Goal: Information Seeking & Learning: Learn about a topic

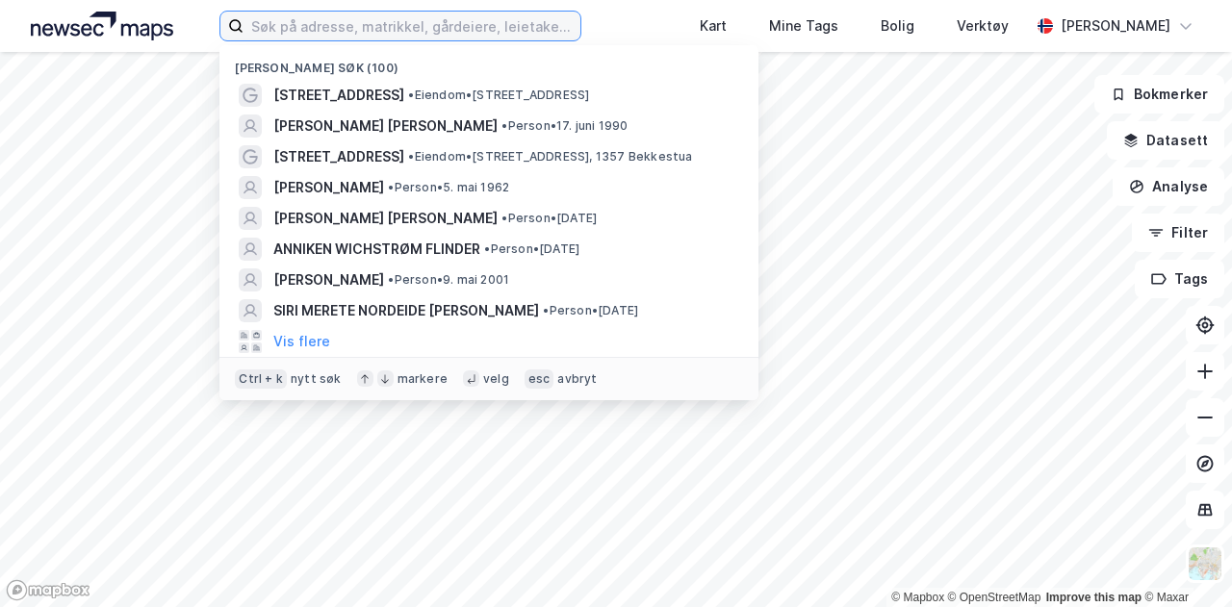
click at [317, 17] on input at bounding box center [412, 26] width 337 height 29
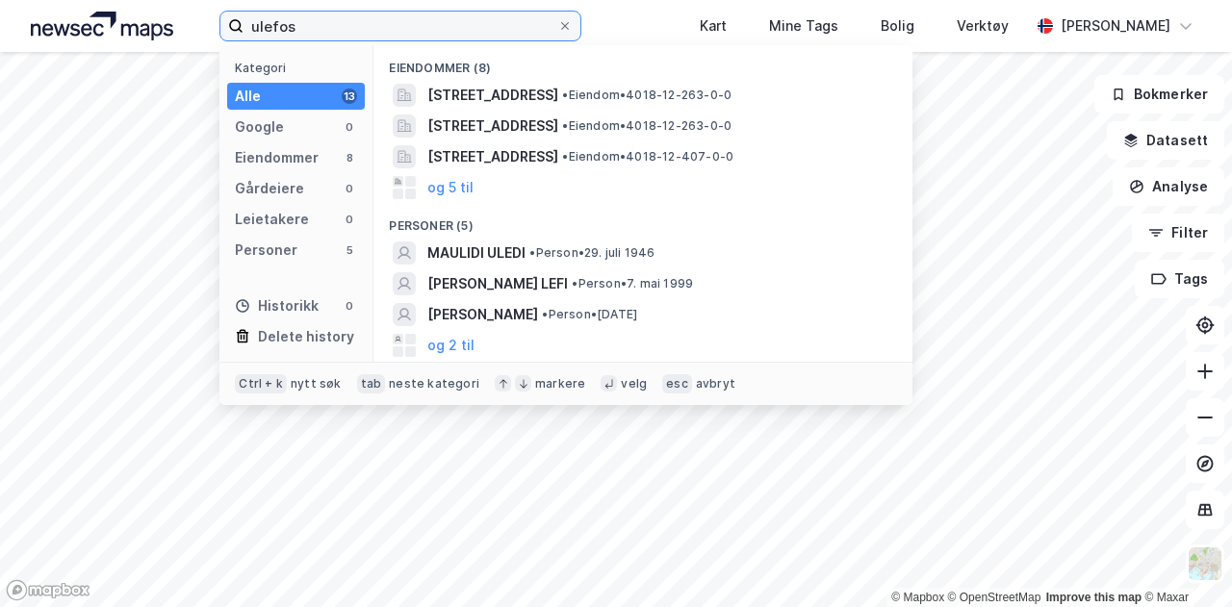
type input "ulefos"
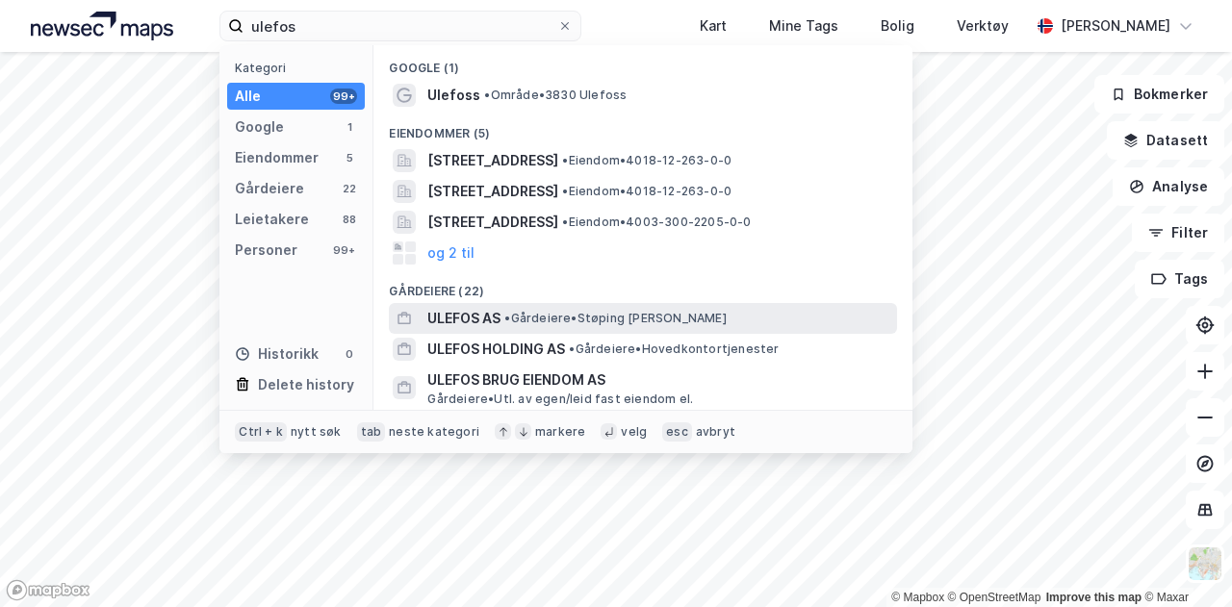
click at [465, 311] on span "ULEFOS AS" at bounding box center [463, 318] width 73 height 23
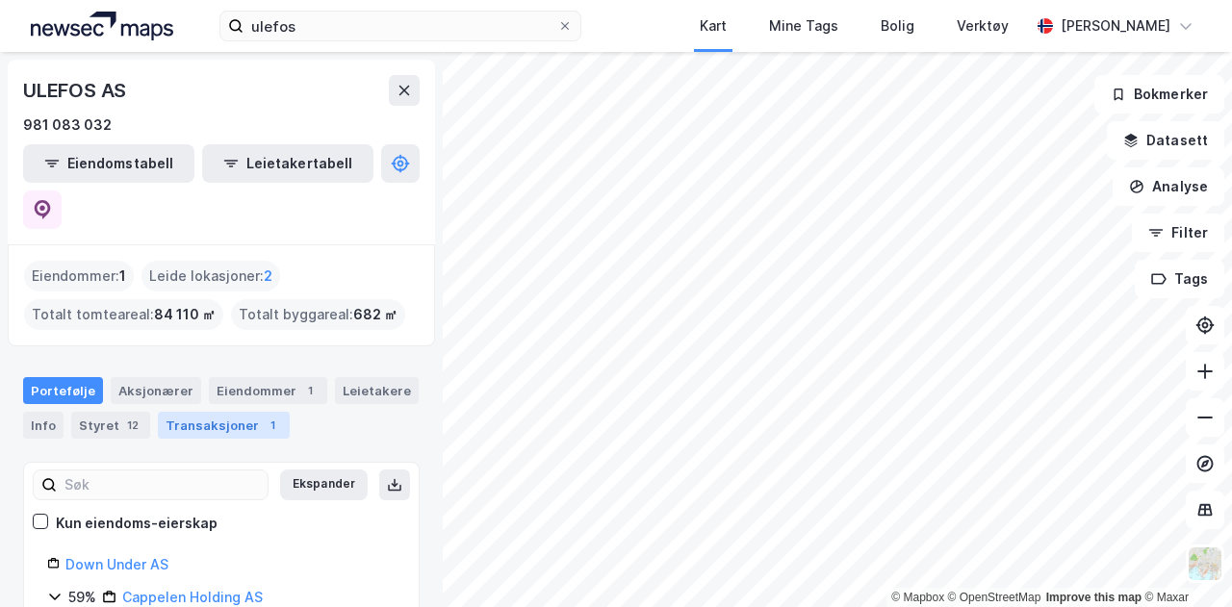
click at [247, 412] on div "Transaksjoner 1" at bounding box center [224, 425] width 132 height 27
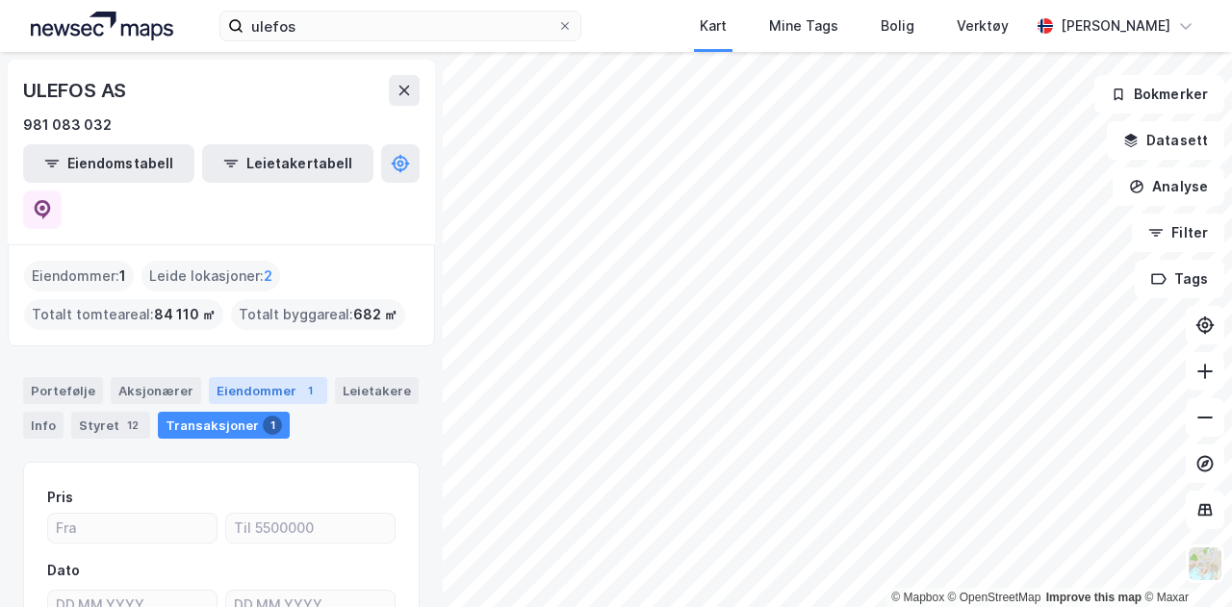
click at [241, 377] on div "Eiendommer 1" at bounding box center [268, 390] width 118 height 27
